Goal: Information Seeking & Learning: Check status

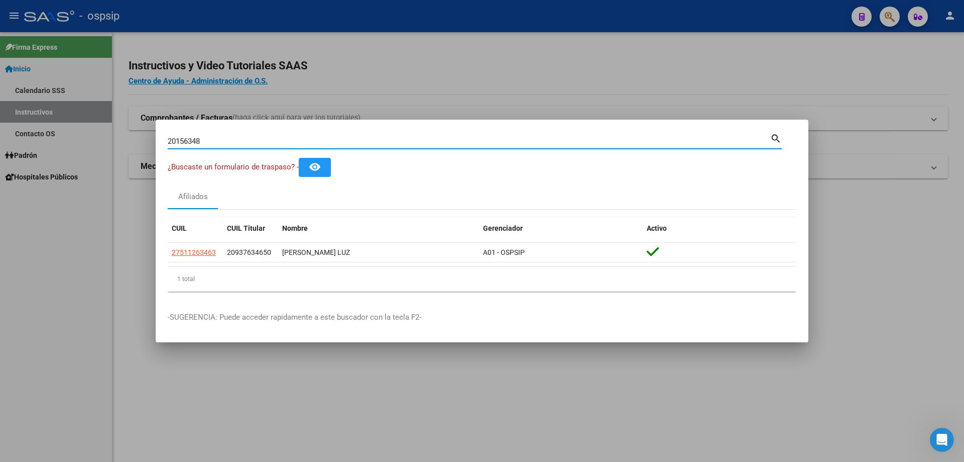
type input "20156348"
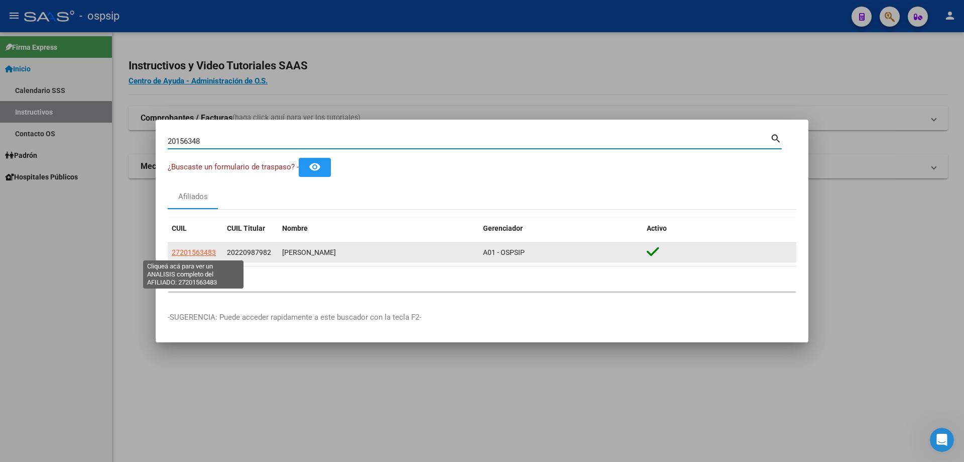
click at [205, 250] on span "27201563483" at bounding box center [194, 252] width 44 height 8
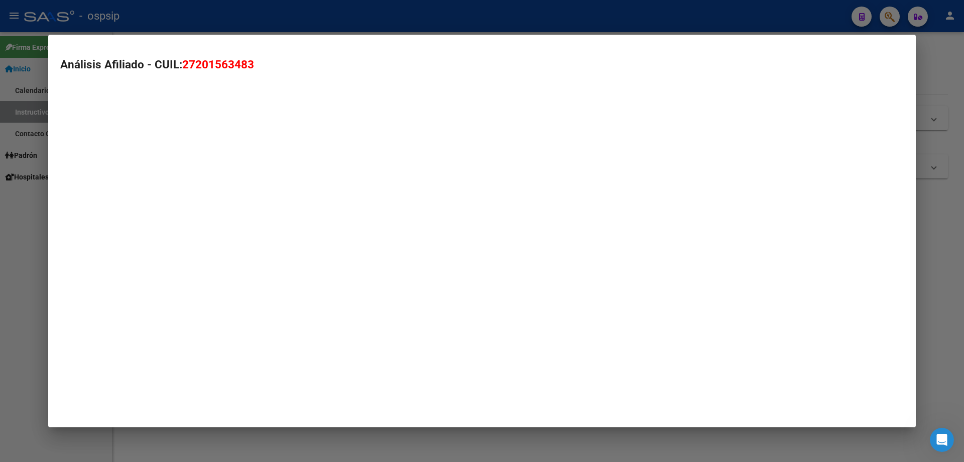
type textarea "27201563483"
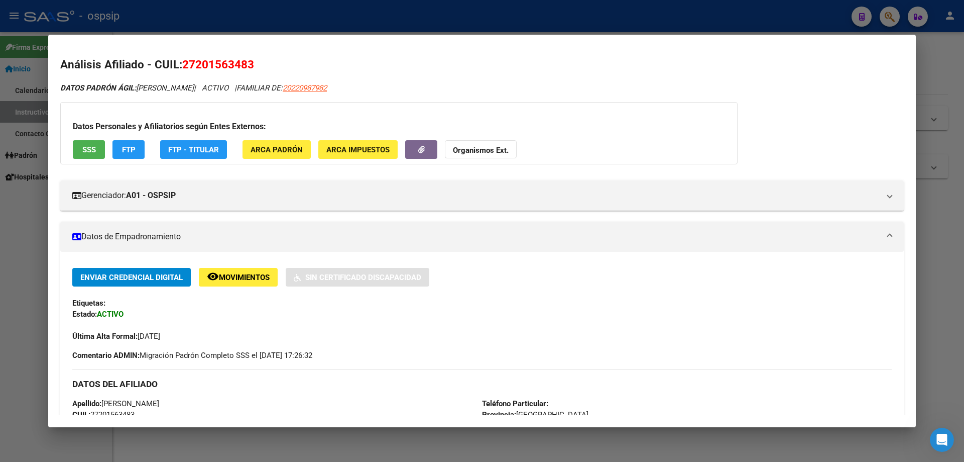
click at [282, 18] on div at bounding box center [482, 231] width 964 height 462
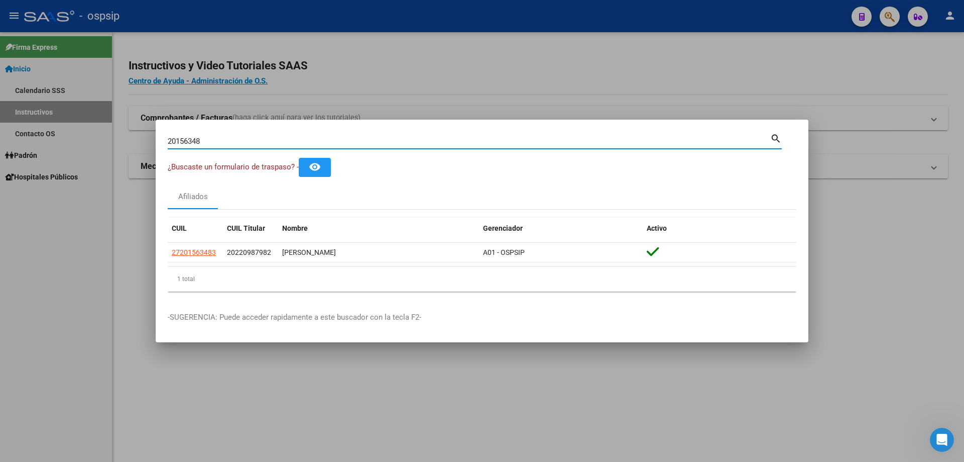
drag, startPoint x: 235, startPoint y: 137, endPoint x: 147, endPoint y: 138, distance: 87.9
click at [147, 138] on div "20156348 Buscar (apellido, dni, cuil, nro traspaso, cuit, obra social) search ¿…" at bounding box center [482, 231] width 964 height 462
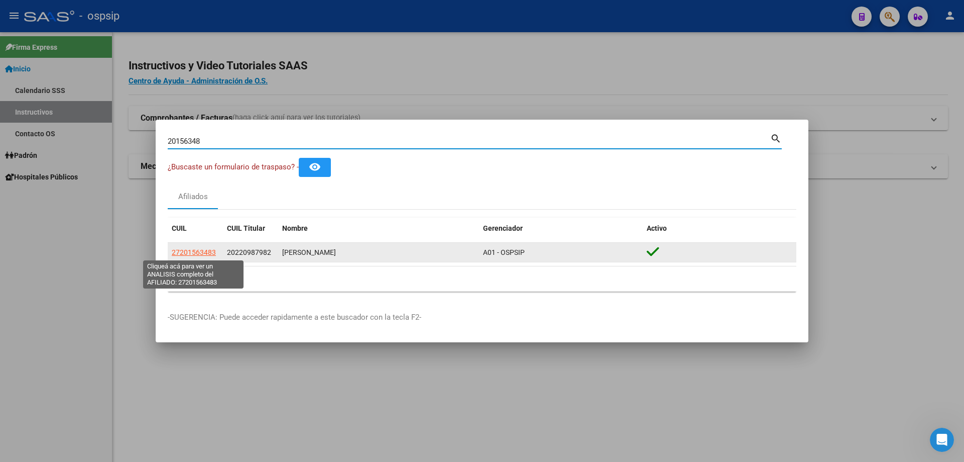
click at [202, 252] on span "27201563483" at bounding box center [194, 252] width 44 height 8
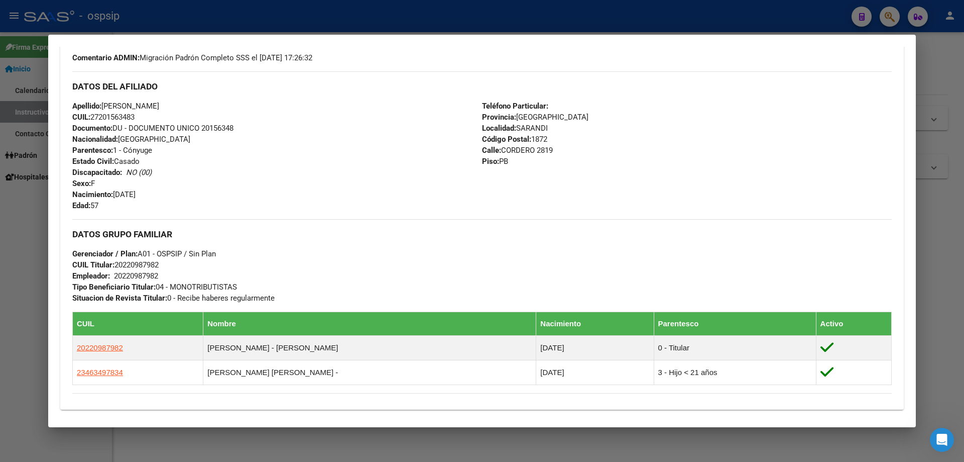
scroll to position [448, 0]
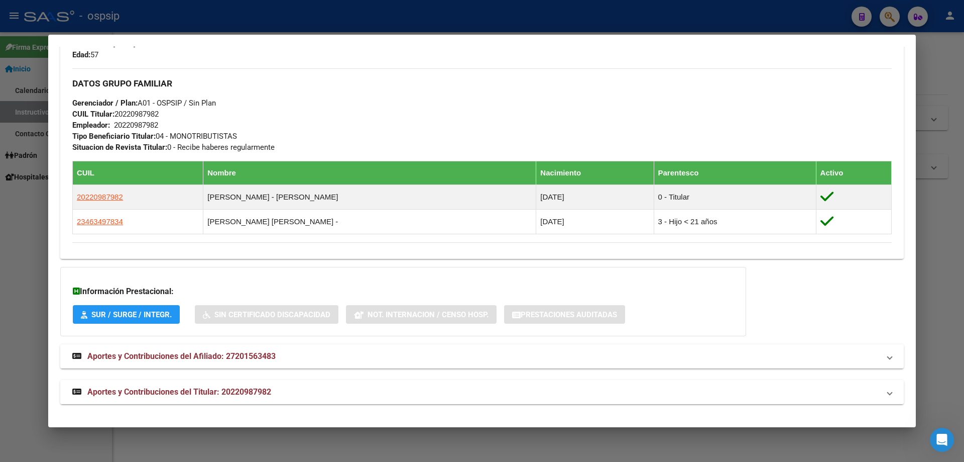
click at [190, 389] on span "Aportes y Contribuciones del Titular: 20220987982" at bounding box center [179, 392] width 184 height 10
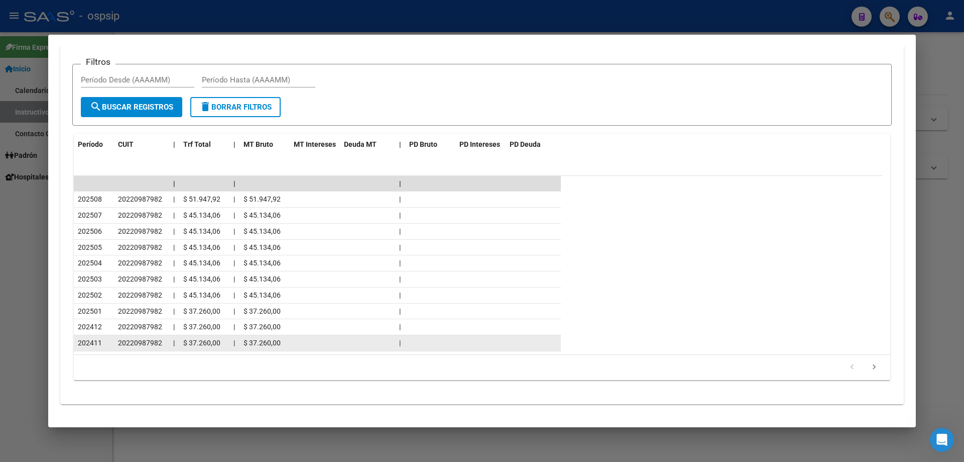
scroll to position [648, 0]
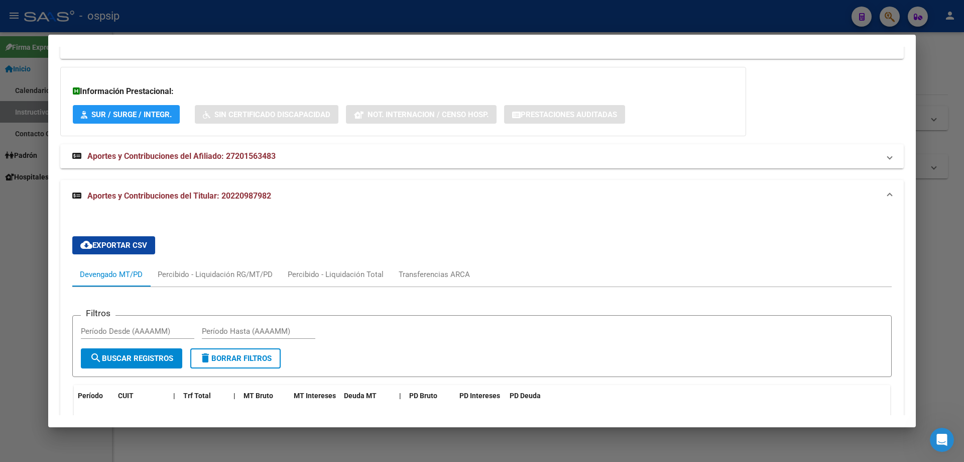
click at [177, 165] on mat-expansion-panel-header "Aportes y Contribuciones del Afiliado: 27201563483" at bounding box center [482, 156] width 844 height 24
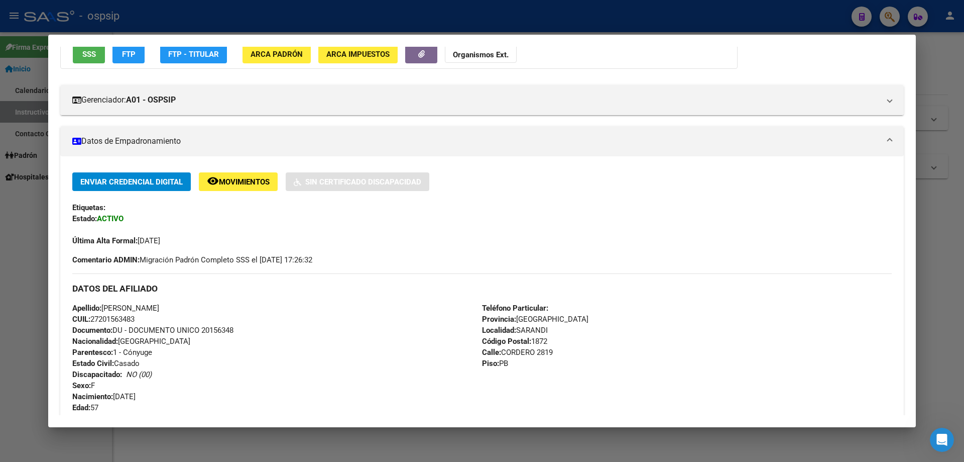
scroll to position [0, 0]
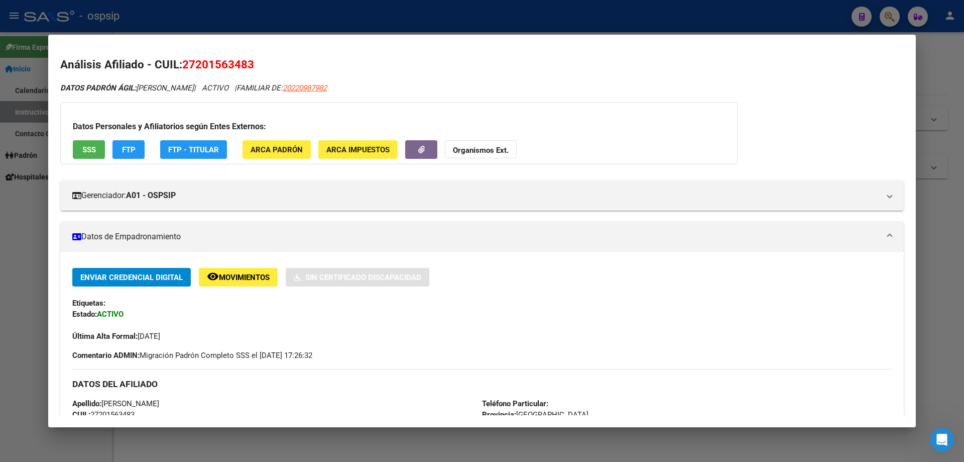
click at [332, 8] on div at bounding box center [482, 231] width 964 height 462
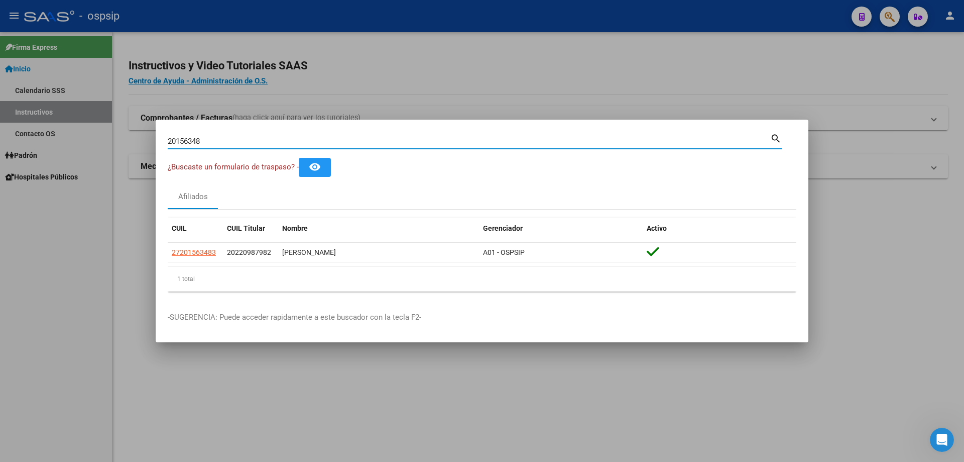
drag, startPoint x: 275, startPoint y: 141, endPoint x: 145, endPoint y: 142, distance: 130.6
click at [146, 144] on div "20156348 Buscar (apellido, dni, cuil, nro traspaso, cuit, obra social) search ¿…" at bounding box center [482, 231] width 964 height 462
click at [283, 139] on input "20156348" at bounding box center [469, 141] width 603 height 9
drag, startPoint x: 216, startPoint y: 141, endPoint x: 139, endPoint y: 136, distance: 77.5
click at [140, 136] on div "20156348 Buscar (apellido, dni, cuil, nro traspaso, cuit, obra social) search ¿…" at bounding box center [482, 231] width 964 height 462
